Goal: Information Seeking & Learning: Learn about a topic

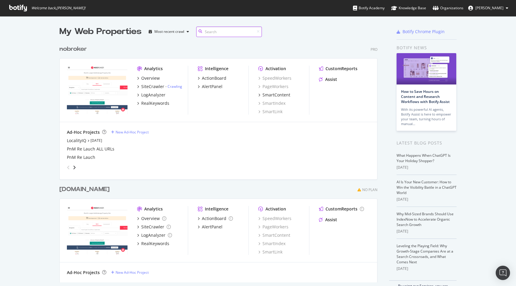
scroll to position [245, 323]
click at [446, 10] on div "Organizations" at bounding box center [448, 8] width 31 height 6
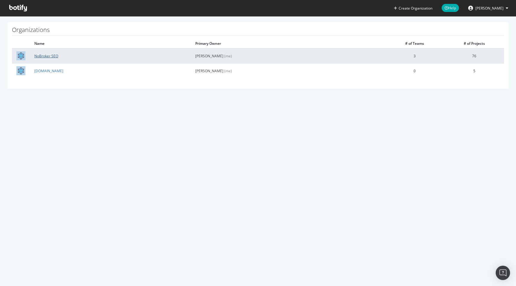
click at [50, 55] on link "NoBroker SEO" at bounding box center [46, 55] width 24 height 5
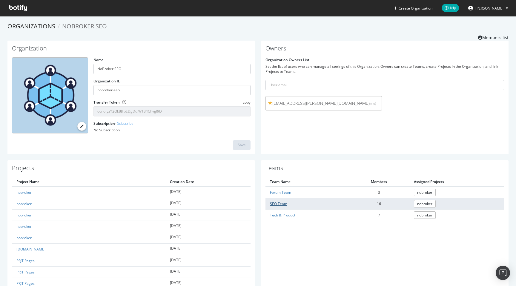
click at [277, 204] on link "SEO Team" at bounding box center [278, 203] width 17 height 5
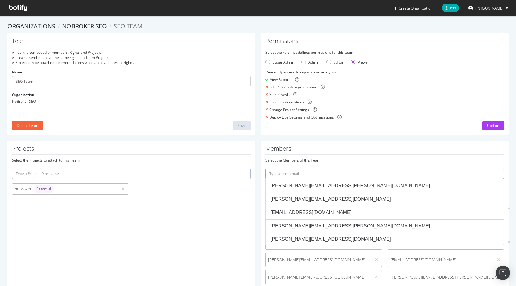
click at [290, 173] on input "text" at bounding box center [385, 174] width 239 height 10
paste input "srijita.sinha@nobroker.in"
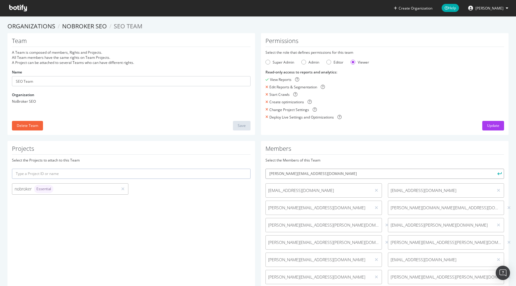
type input "srijita.sinha@nobroker.in"
click at [494, 169] on button "submit" at bounding box center [499, 174] width 10 height 10
click at [290, 172] on input "text" at bounding box center [385, 174] width 239 height 10
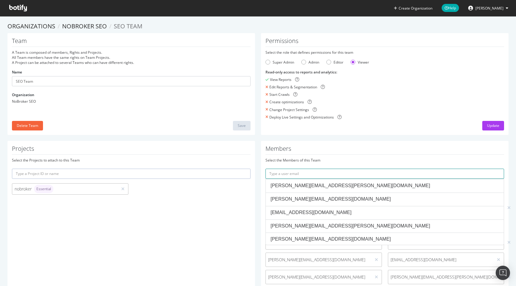
paste input "arthi.arivazhagan@nobroker.in"
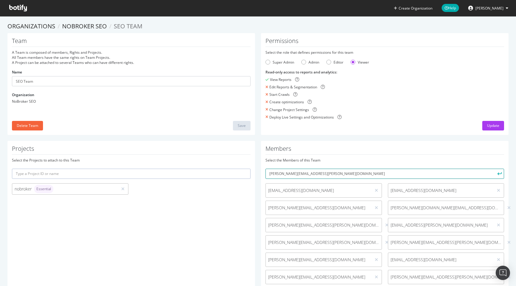
type input "arthi.arivazhagan@nobroker.in"
click at [499, 174] on icon "submit" at bounding box center [500, 173] width 4 height 3
click at [490, 127] on div "Update" at bounding box center [493, 125] width 12 height 5
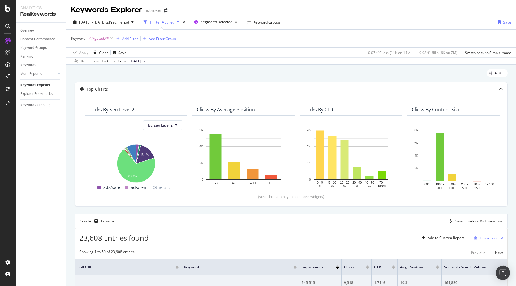
click at [202, 71] on div "By URL" at bounding box center [291, 75] width 433 height 13
click at [318, 9] on div "Keywords Explorer nobroker" at bounding box center [291, 7] width 450 height 15
